Goal: Task Accomplishment & Management: Use online tool/utility

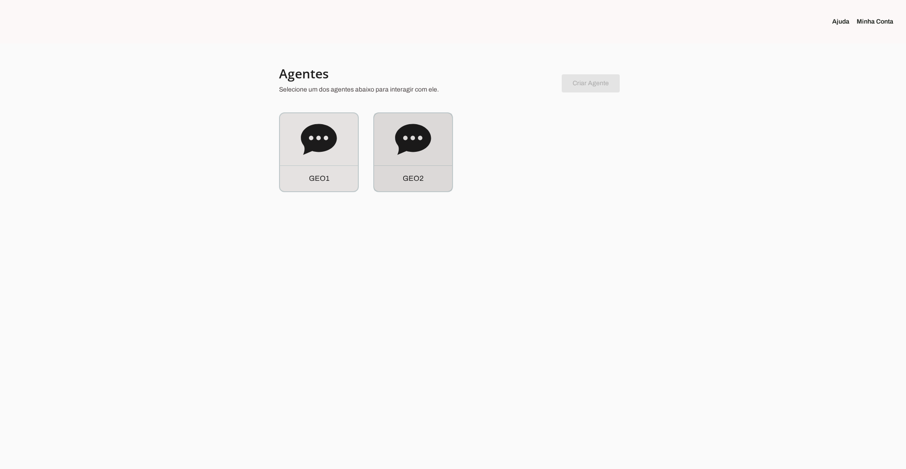
click at [409, 140] on icon at bounding box center [413, 139] width 36 height 31
